Goal: Task Accomplishment & Management: Use online tool/utility

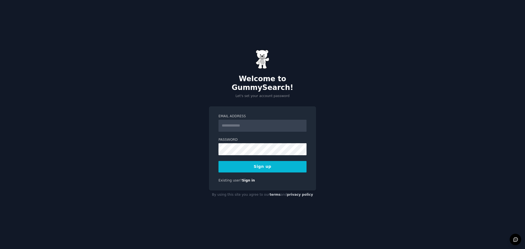
click at [257, 121] on input "Email Address" at bounding box center [263, 126] width 88 height 12
type input "**********"
click at [214, 145] on div "**********" at bounding box center [262, 148] width 107 height 85
drag, startPoint x: 202, startPoint y: 163, endPoint x: 207, endPoint y: 163, distance: 4.9
click at [202, 163] on div "**********" at bounding box center [262, 124] width 525 height 249
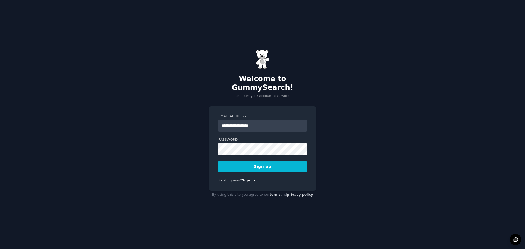
click at [240, 162] on button "Sign up" at bounding box center [263, 166] width 88 height 11
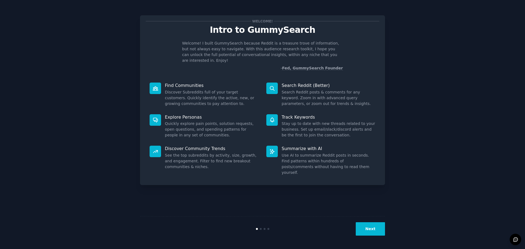
click at [367, 226] on button "Next" at bounding box center [370, 228] width 29 height 13
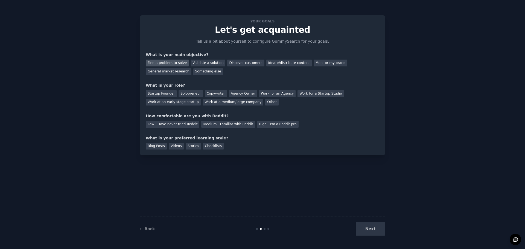
click at [182, 61] on div "Find a problem to solve" at bounding box center [167, 63] width 43 height 7
click at [191, 62] on div "Validate a solution" at bounding box center [208, 63] width 35 height 7
click at [233, 61] on div "Discover customers" at bounding box center [245, 63] width 37 height 7
click at [194, 93] on div "Solopreneur" at bounding box center [191, 93] width 24 height 7
click at [190, 126] on div "Low - Have never tried Reddit" at bounding box center [173, 124] width 54 height 7
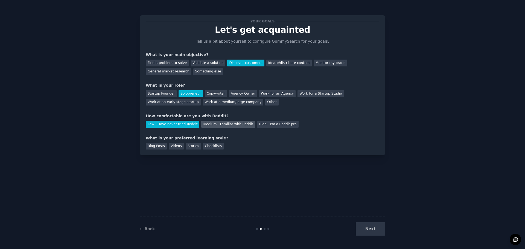
click at [211, 126] on div "Medium - Familiar with Reddit" at bounding box center [228, 124] width 54 height 7
click at [176, 127] on div "Low - Have never tried Reddit" at bounding box center [173, 124] width 54 height 7
click at [164, 147] on div "Blog Posts" at bounding box center [156, 146] width 21 height 7
click at [379, 233] on button "Next" at bounding box center [370, 228] width 29 height 13
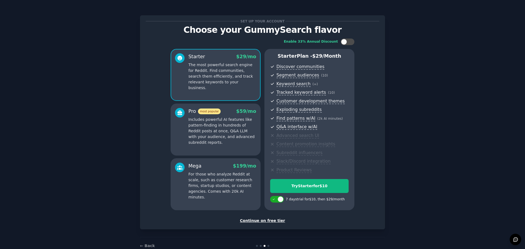
click at [269, 221] on div "Continue on free tier" at bounding box center [263, 221] width 234 height 6
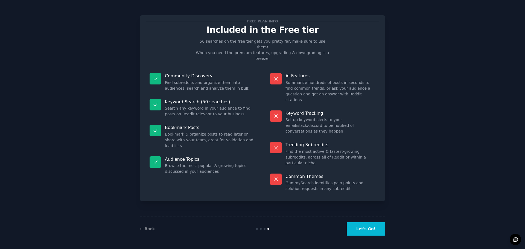
click at [362, 232] on button "Let's Go!" at bounding box center [366, 228] width 38 height 13
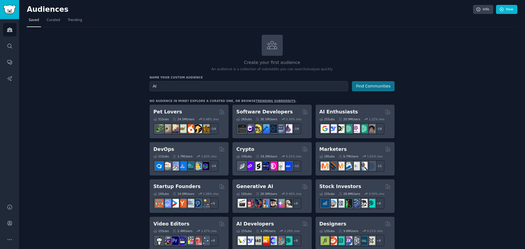
type input "AI"
click at [370, 83] on button "Find Communities" at bounding box center [373, 86] width 43 height 10
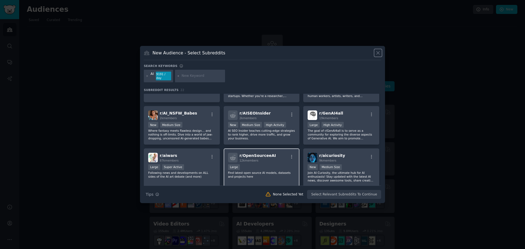
scroll to position [82, 0]
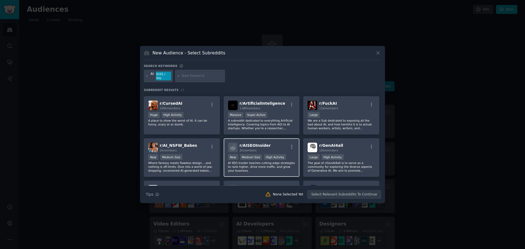
click at [273, 144] on div "r/ AISEOInsider 2k members" at bounding box center [261, 148] width 67 height 10
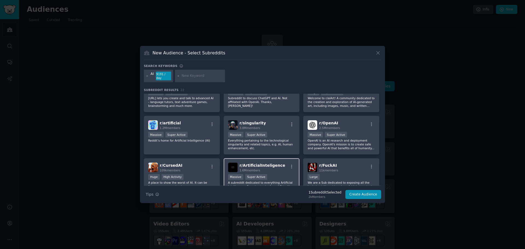
scroll to position [0, 0]
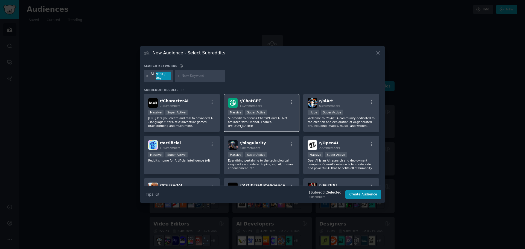
click at [266, 110] on div "Massive Super Active" at bounding box center [261, 113] width 67 height 7
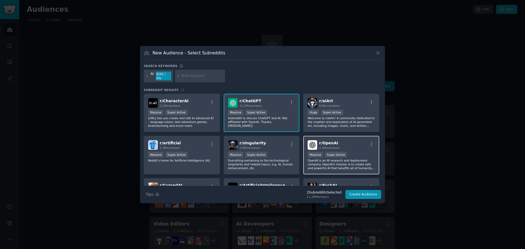
click at [350, 140] on div "r/ OpenAI 2.5M members" at bounding box center [341, 145] width 67 height 10
click at [373, 194] on button "Create Audience" at bounding box center [363, 194] width 36 height 9
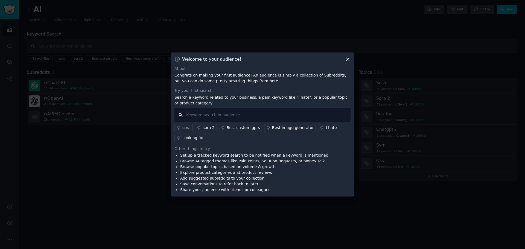
click at [229, 114] on input "text" at bounding box center [263, 115] width 176 height 14
click at [196, 139] on div "Looking for" at bounding box center [192, 138] width 21 height 6
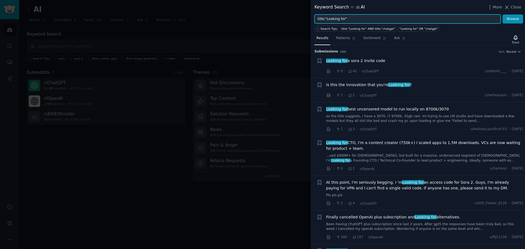
click at [384, 19] on input "title:"Looking for"" at bounding box center [408, 18] width 186 height 9
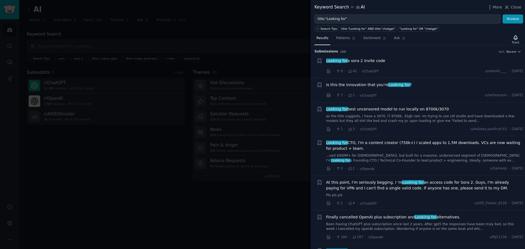
click at [515, 6] on span "Close" at bounding box center [516, 7] width 10 height 6
